Goal: Task Accomplishment & Management: Manage account settings

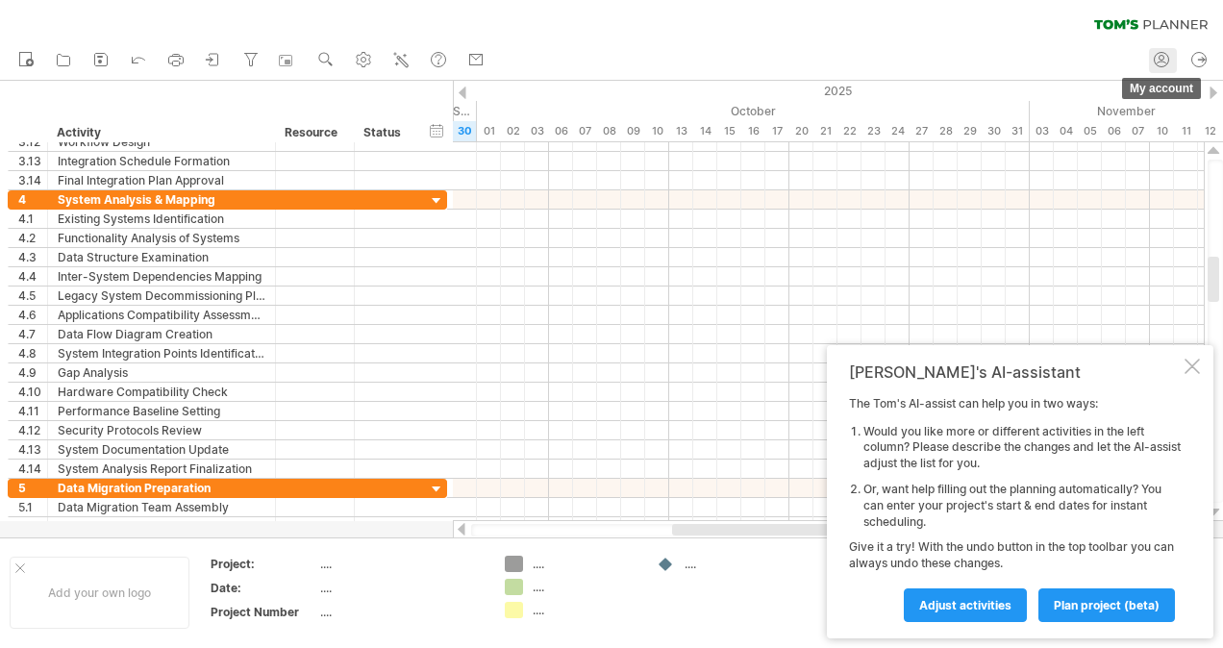
click at [1160, 59] on circle at bounding box center [1162, 58] width 5 height 5
type input "**********"
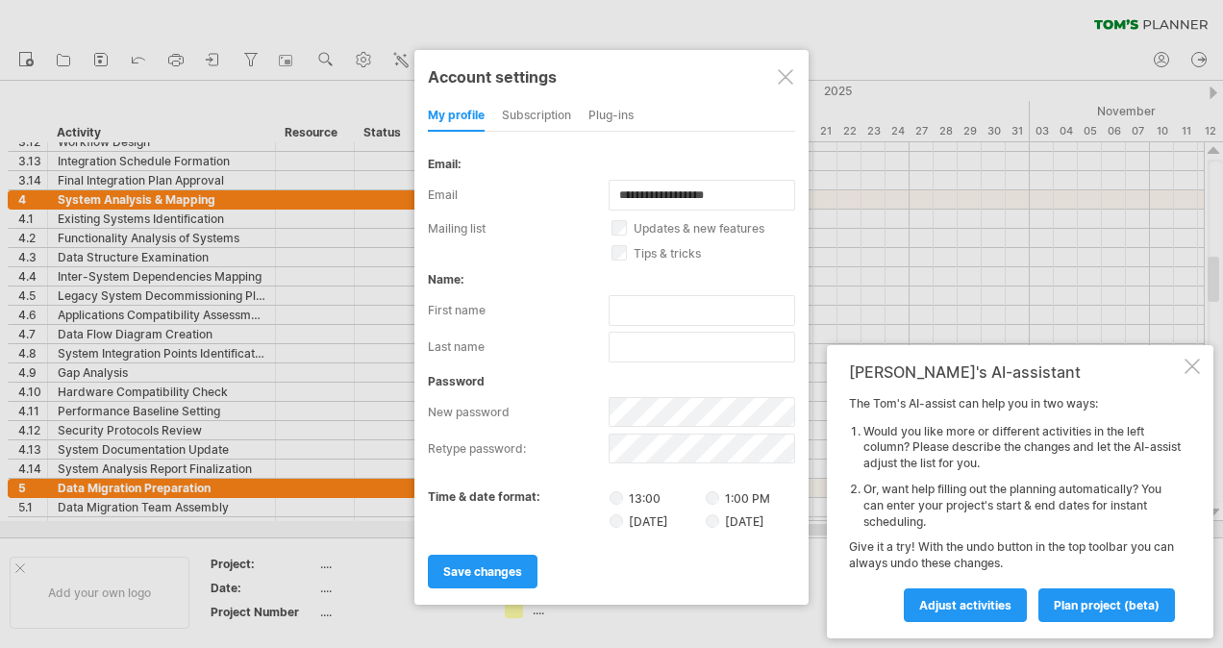
click at [552, 108] on div "subscription" at bounding box center [536, 116] width 69 height 31
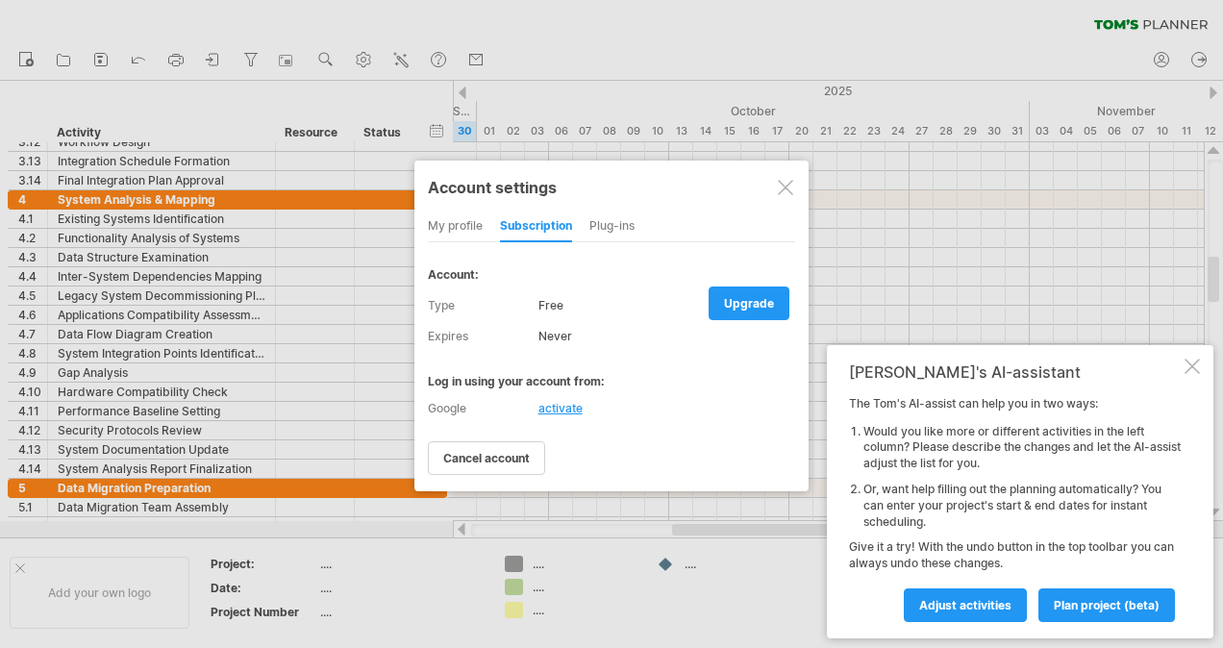
click at [781, 186] on div at bounding box center [785, 187] width 15 height 15
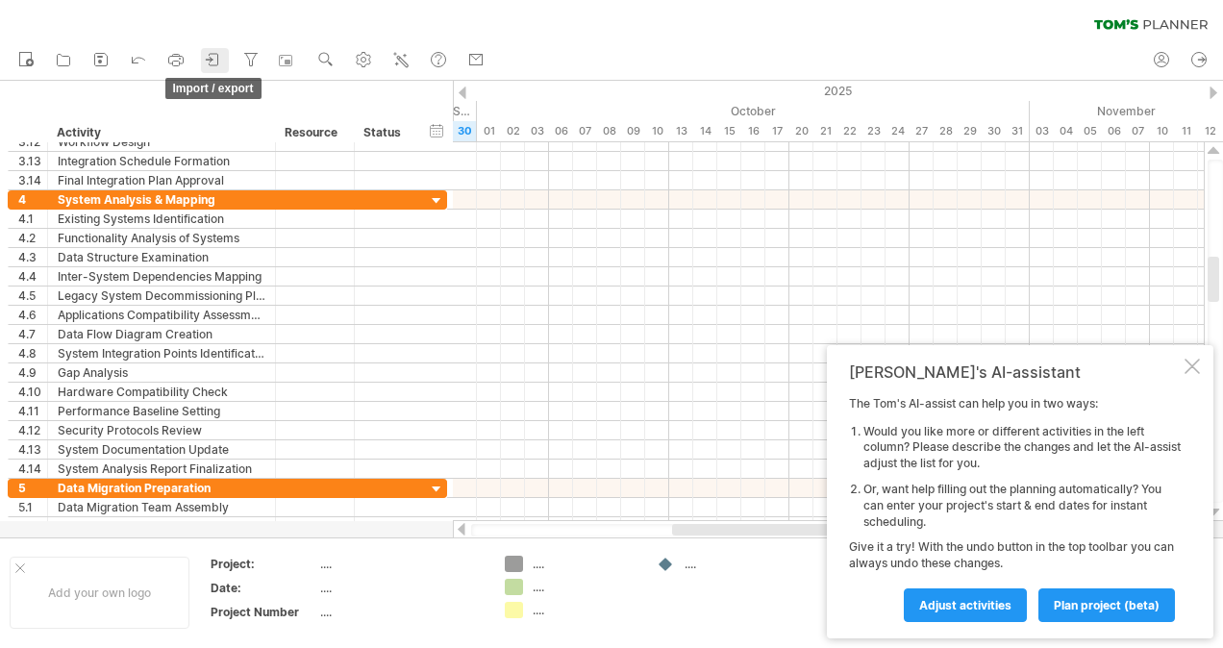
click at [213, 58] on icon at bounding box center [213, 59] width 19 height 19
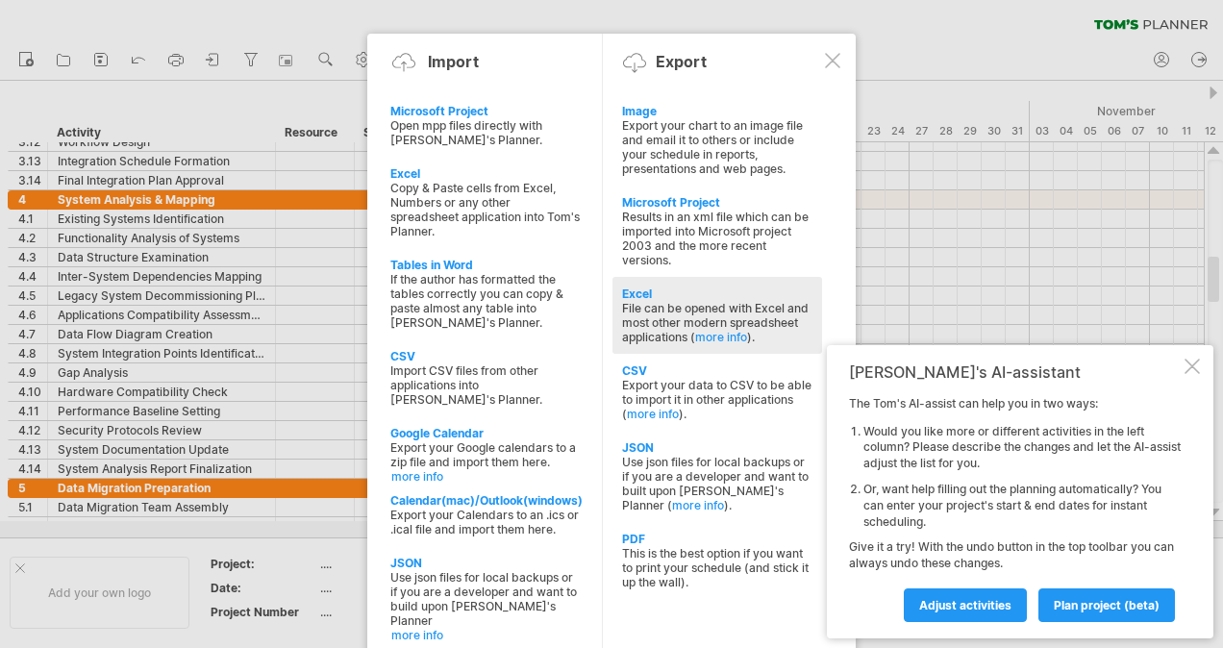
click at [664, 313] on div "File can be opened with Excel and most other modern spreadsheet applications ( …" at bounding box center [717, 322] width 190 height 43
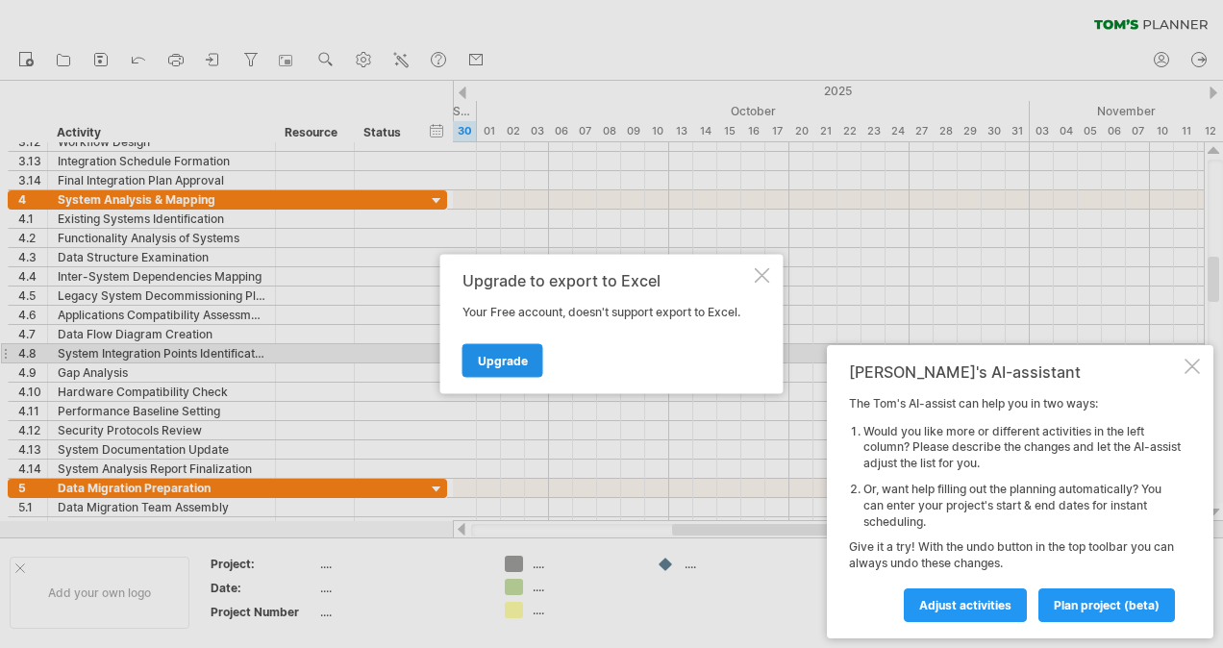
click at [517, 357] on span "Upgrade" at bounding box center [503, 361] width 50 height 14
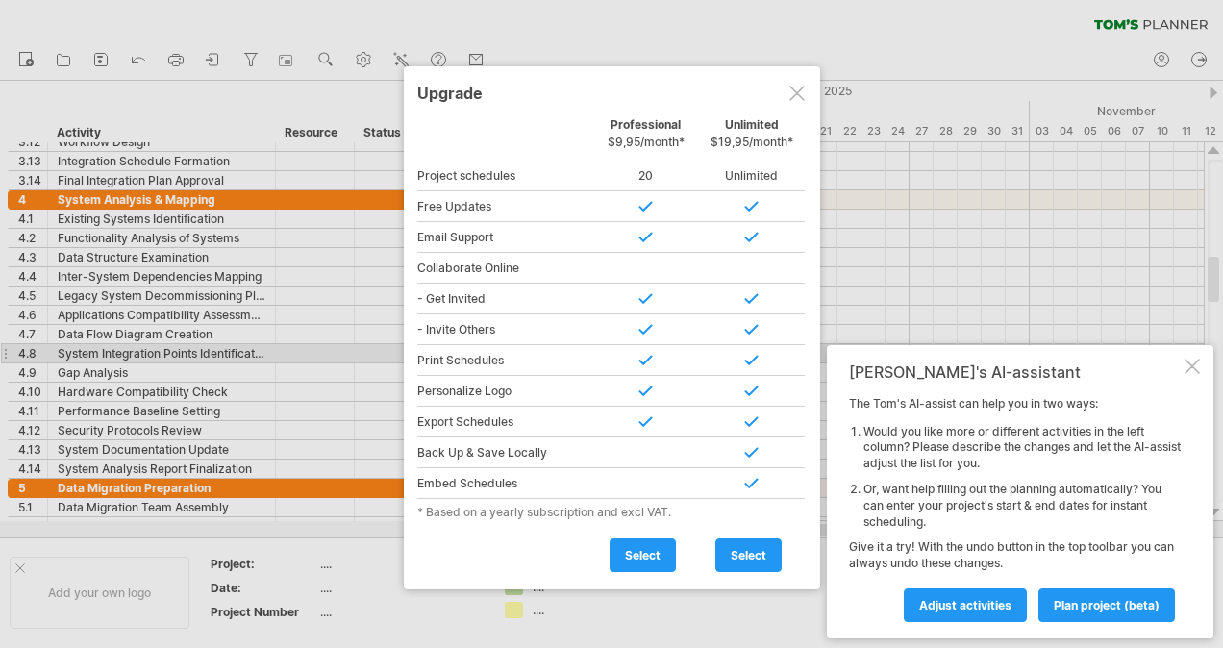
click at [791, 92] on div at bounding box center [797, 93] width 15 height 15
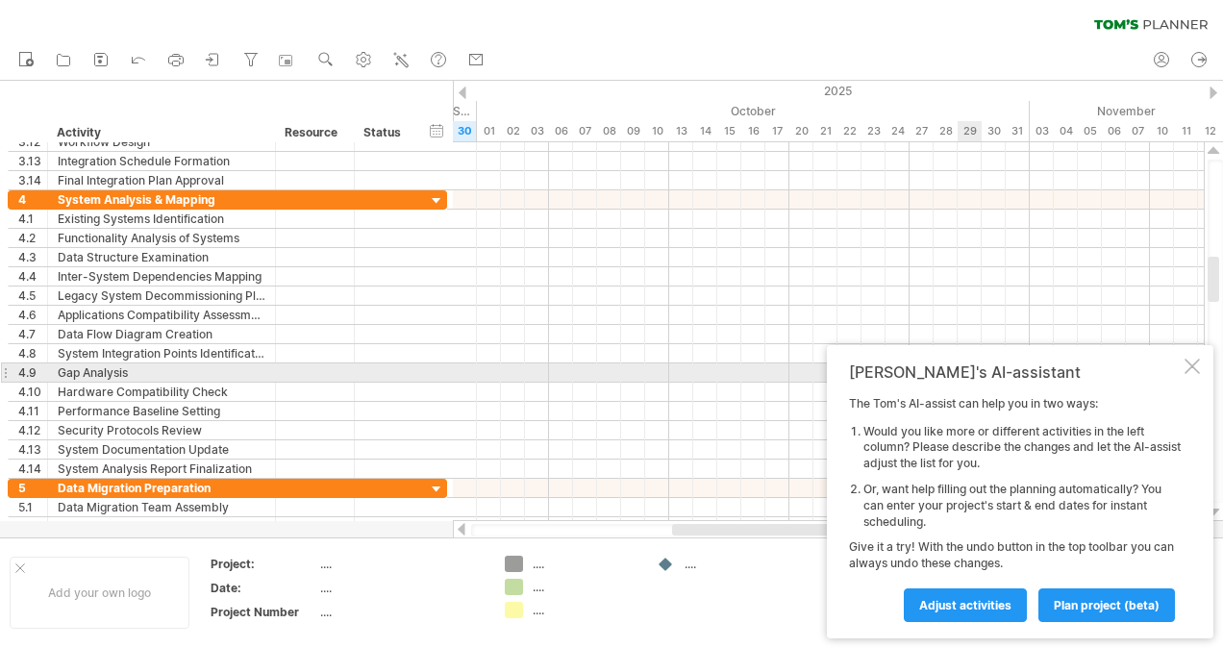
click at [1190, 367] on div at bounding box center [1192, 366] width 15 height 15
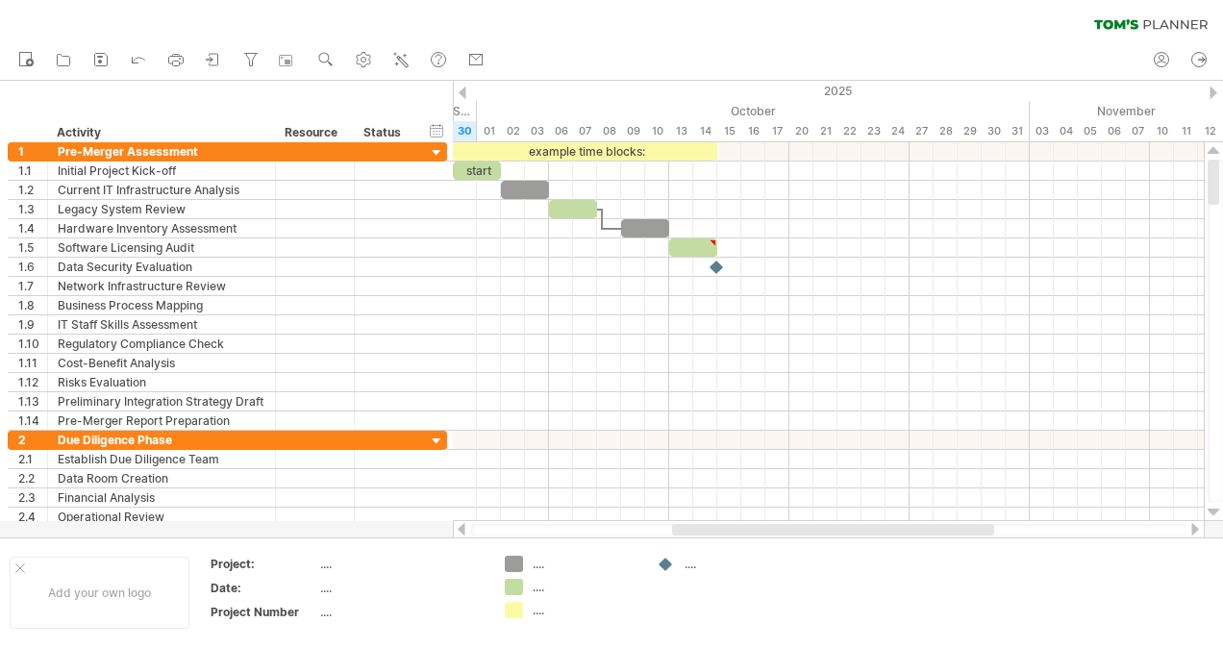
click at [464, 89] on div at bounding box center [463, 93] width 8 height 13
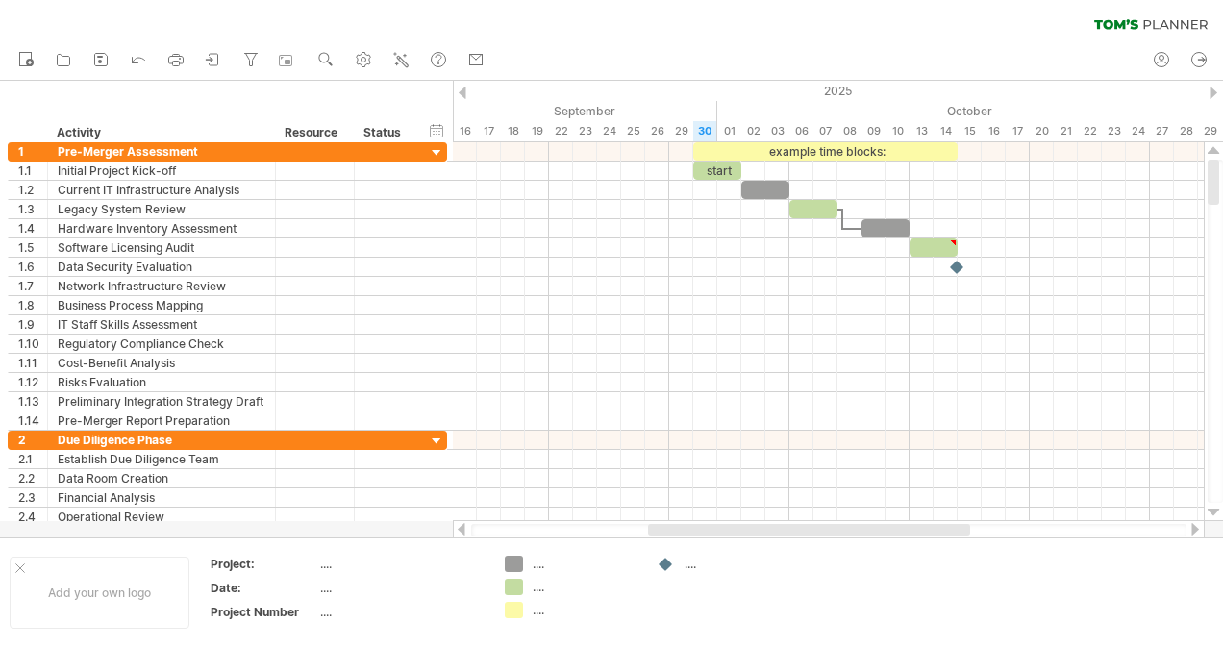
click at [464, 89] on div at bounding box center [463, 93] width 8 height 13
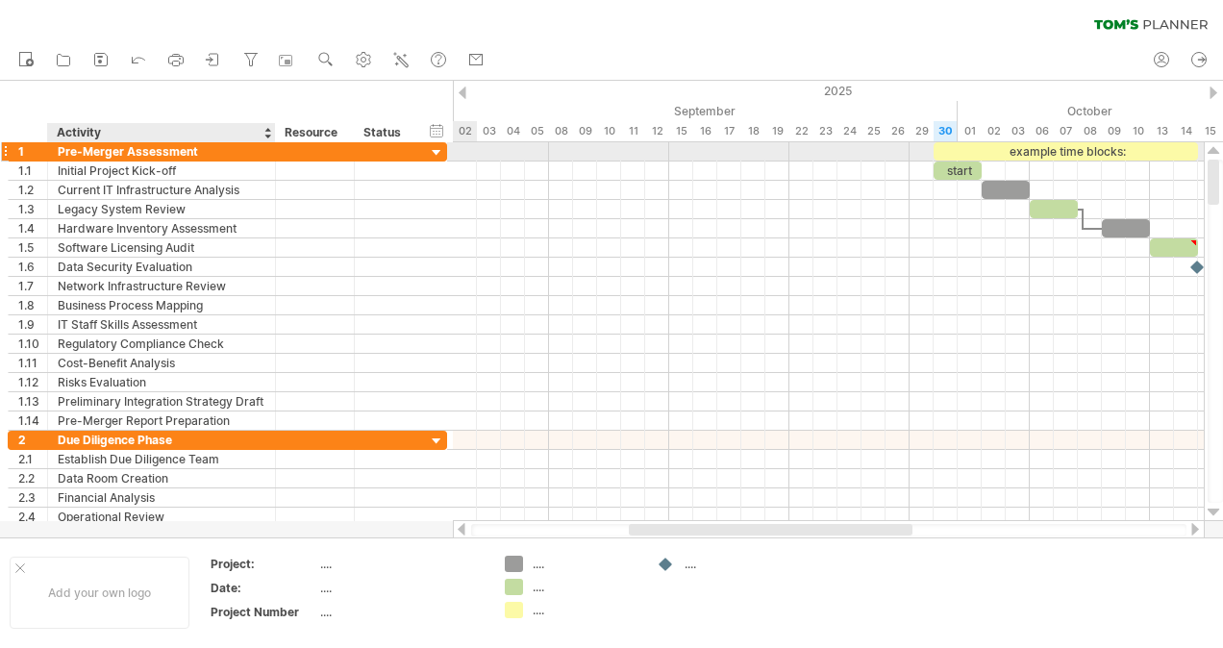
click at [92, 146] on div "Pre-Merger Assessment" at bounding box center [162, 151] width 208 height 18
drag, startPoint x: 60, startPoint y: 150, endPoint x: 202, endPoint y: 152, distance: 142.3
click at [202, 152] on input "**********" at bounding box center [162, 151] width 208 height 18
